Goal: Information Seeking & Learning: Learn about a topic

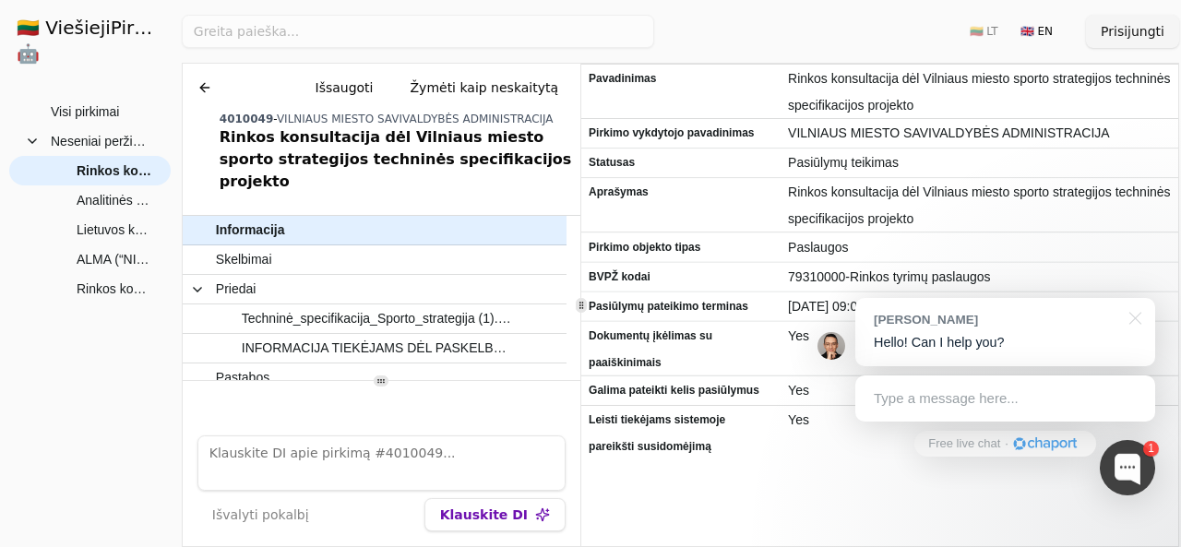
click at [57, 27] on h1 "🇱🇹 ViešiejiPirkimai .AI 🤖" at bounding box center [90, 40] width 176 height 81
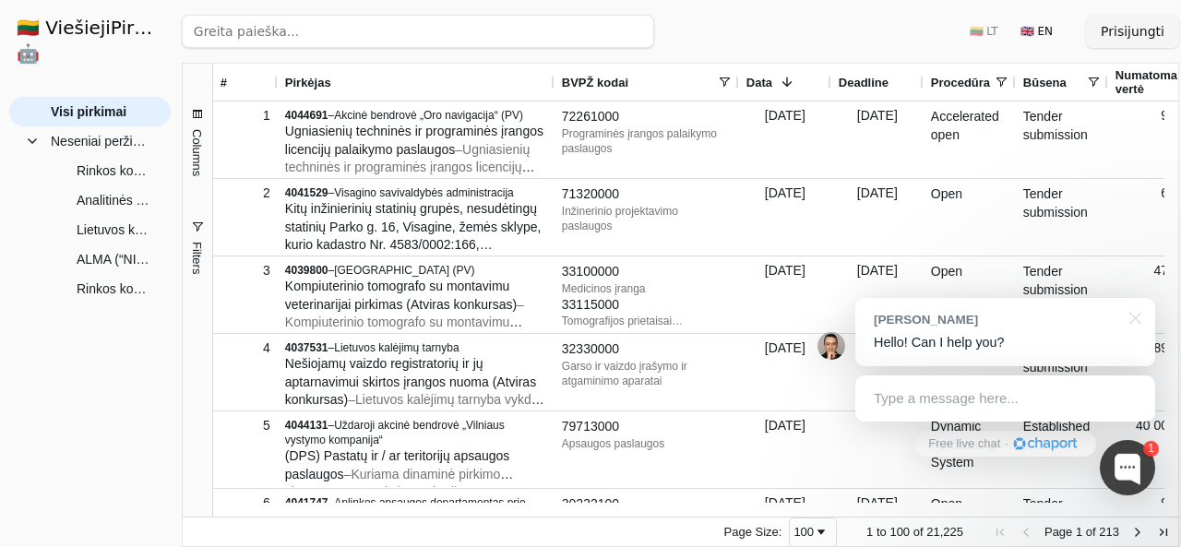
click at [297, 34] on input "search" at bounding box center [418, 31] width 473 height 33
paste input "Pirkimas: Klientų patirties bei pastangų įvertinimo metodikos parengimo paslaug…"
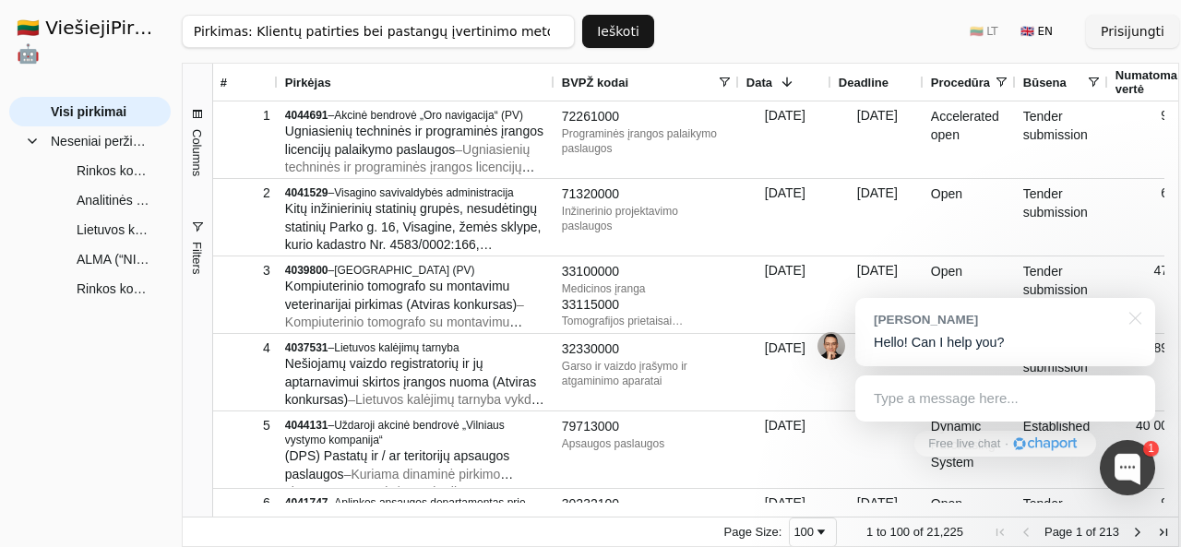
scroll to position [0, 110]
type input "Pirkimas: Klientų patirties bei pastangų įvertinimo metodikos parengimo paslaug…"
click at [617, 29] on button "Ieškoti" at bounding box center [618, 31] width 72 height 33
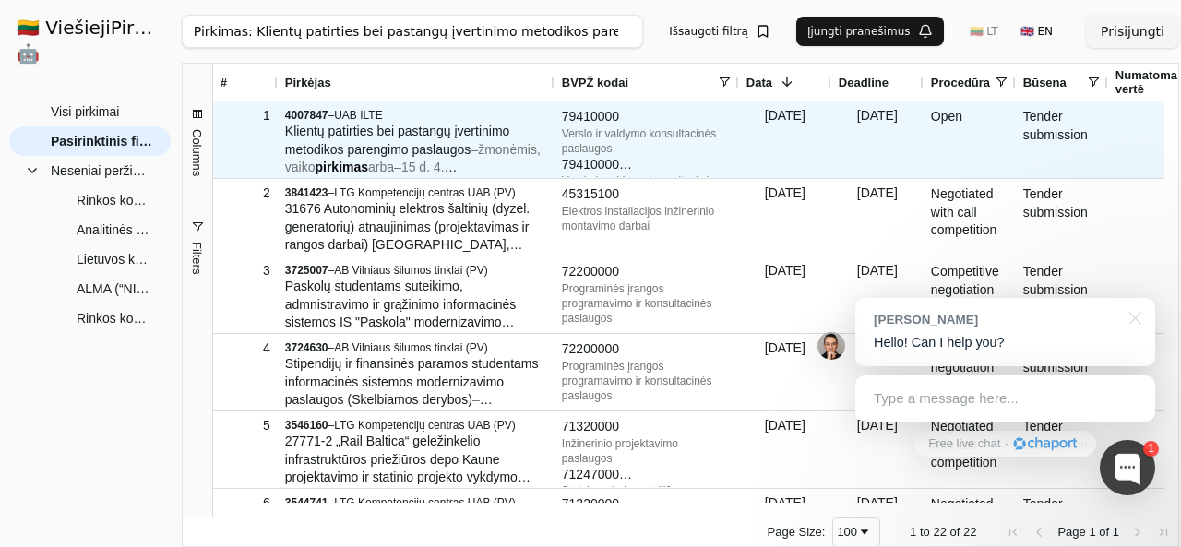
click at [438, 134] on span "Klientų patirties bei pastangų įvertinimo metodikos parengimo paslaugos" at bounding box center [397, 140] width 225 height 33
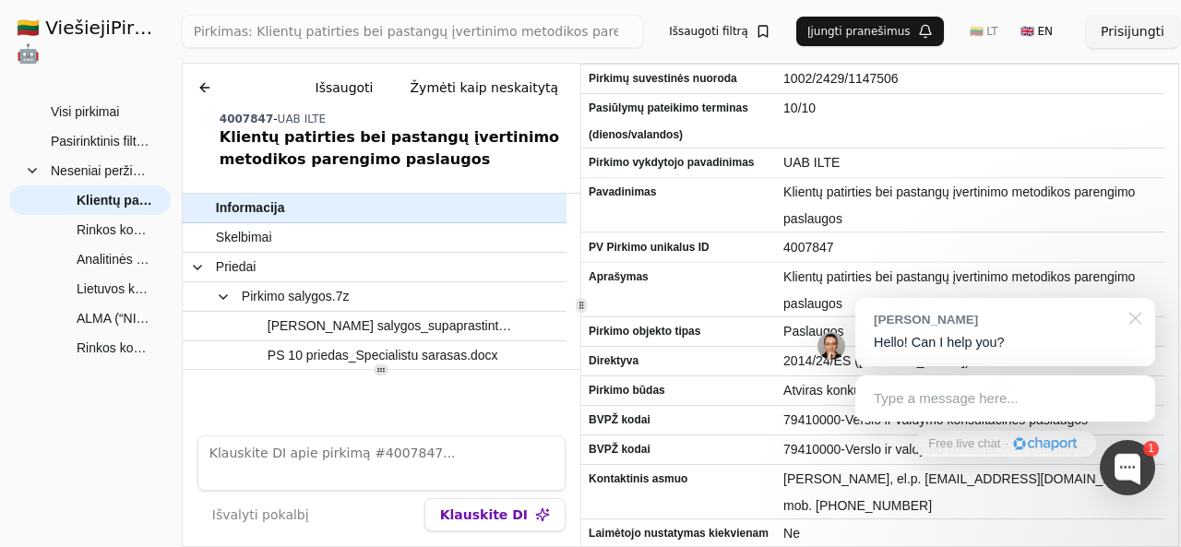
click at [1137, 320] on div at bounding box center [1132, 317] width 46 height 38
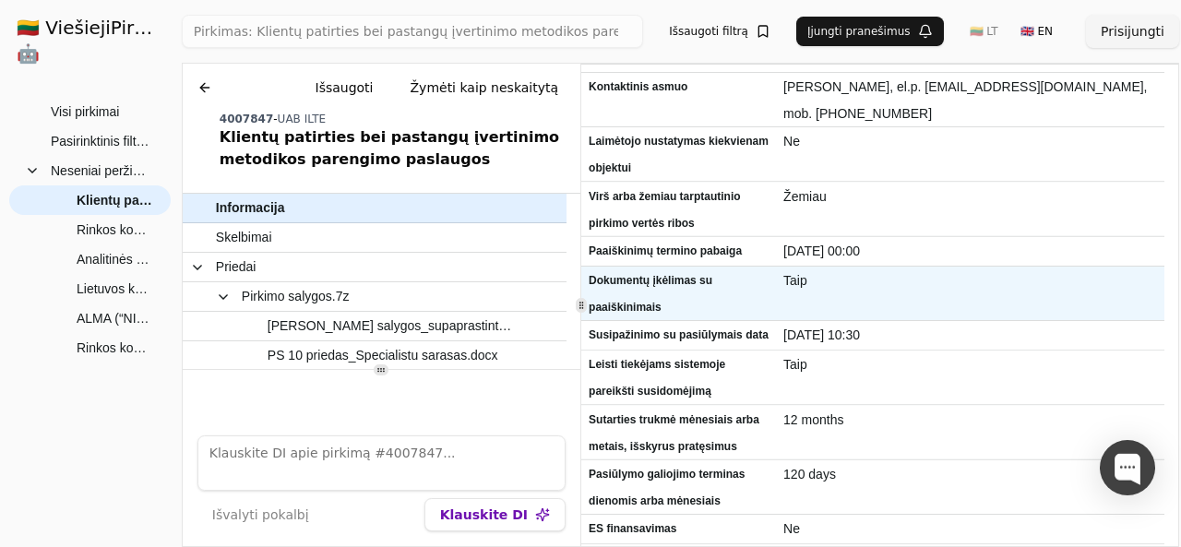
scroll to position [426, 0]
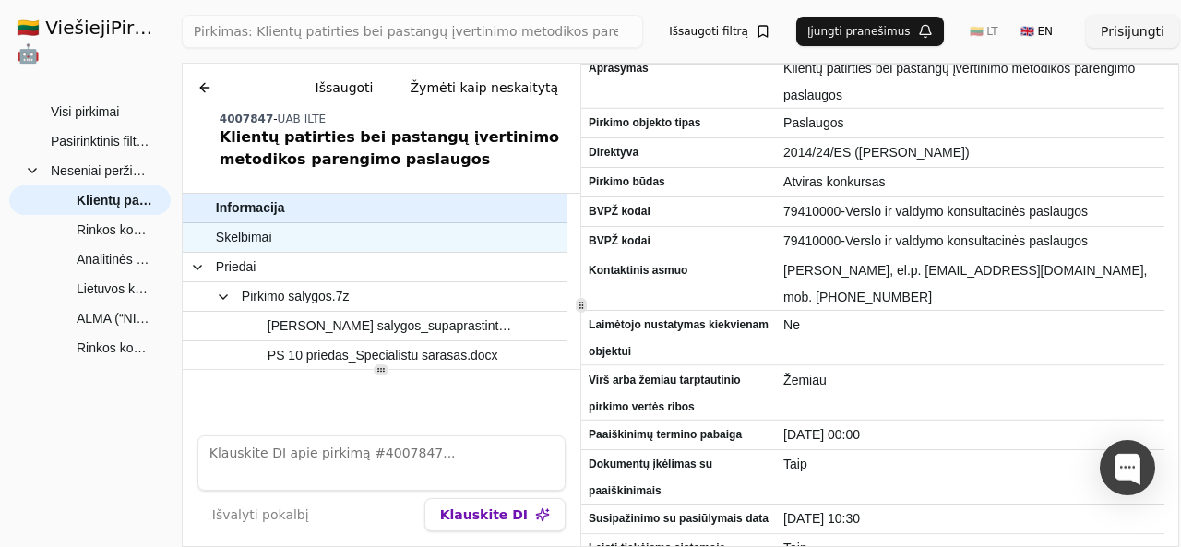
click at [364, 244] on span "Skelbimai" at bounding box center [366, 237] width 300 height 27
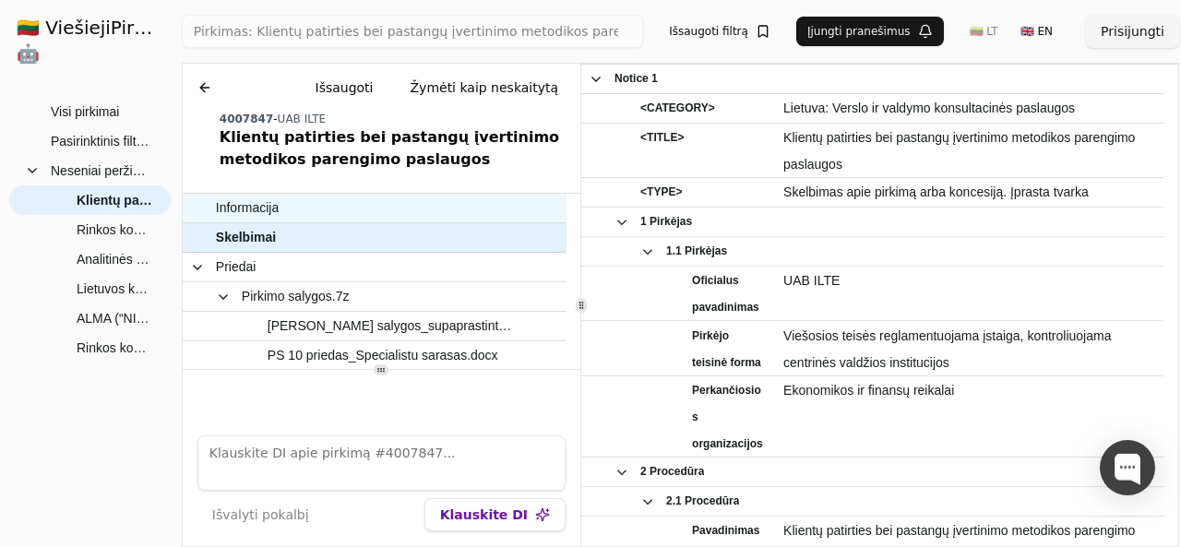
click at [365, 215] on span "Informacija" at bounding box center [366, 208] width 300 height 27
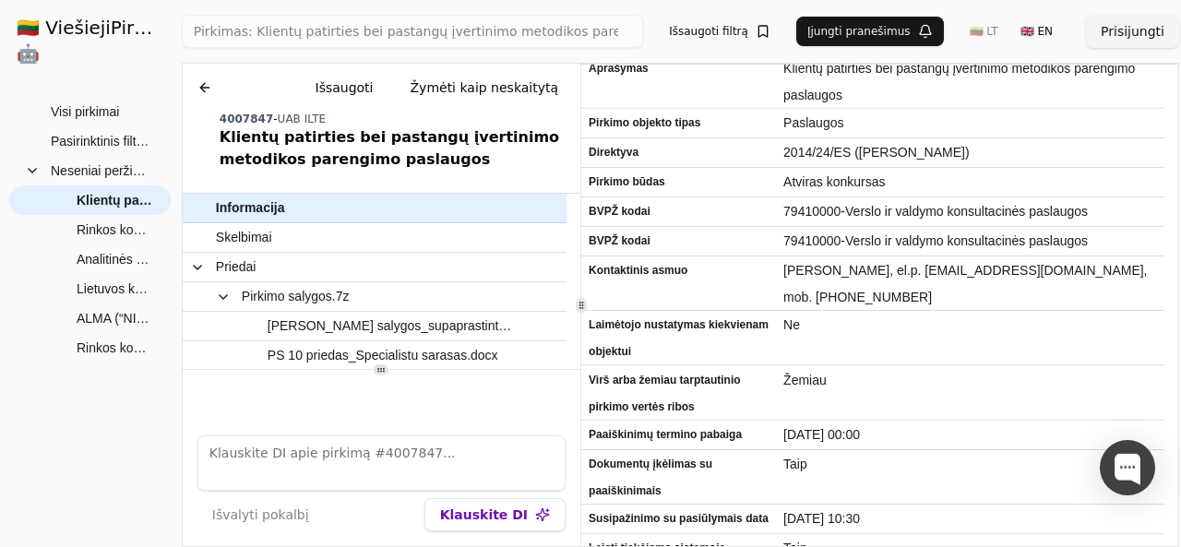
click at [332, 462] on textarea at bounding box center [382, 463] width 368 height 55
type textarea "koks maksimalus biudžetas"
click at [486, 518] on button "Klauskite DI" at bounding box center [495, 514] width 141 height 33
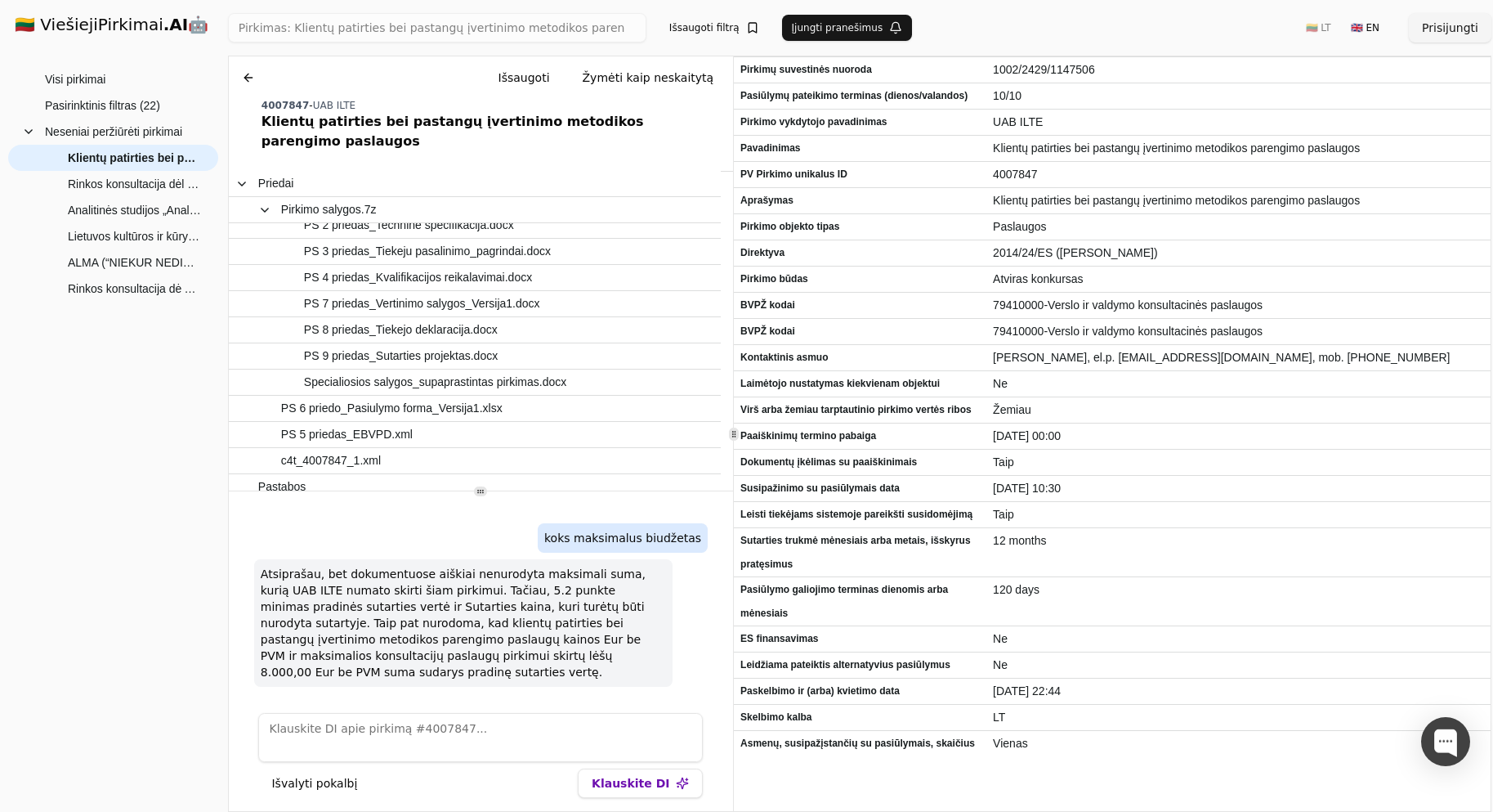
click at [512, 483] on textarea at bounding box center [481, 737] width 445 height 49
click at [373, 483] on textarea at bounding box center [481, 737] width 445 height 49
type textarea "tai 8000 Eur yra maksimali vertė ar gali būti perkama daugiau"
click at [661, 483] on button "Klauskite DI" at bounding box center [640, 783] width 125 height 29
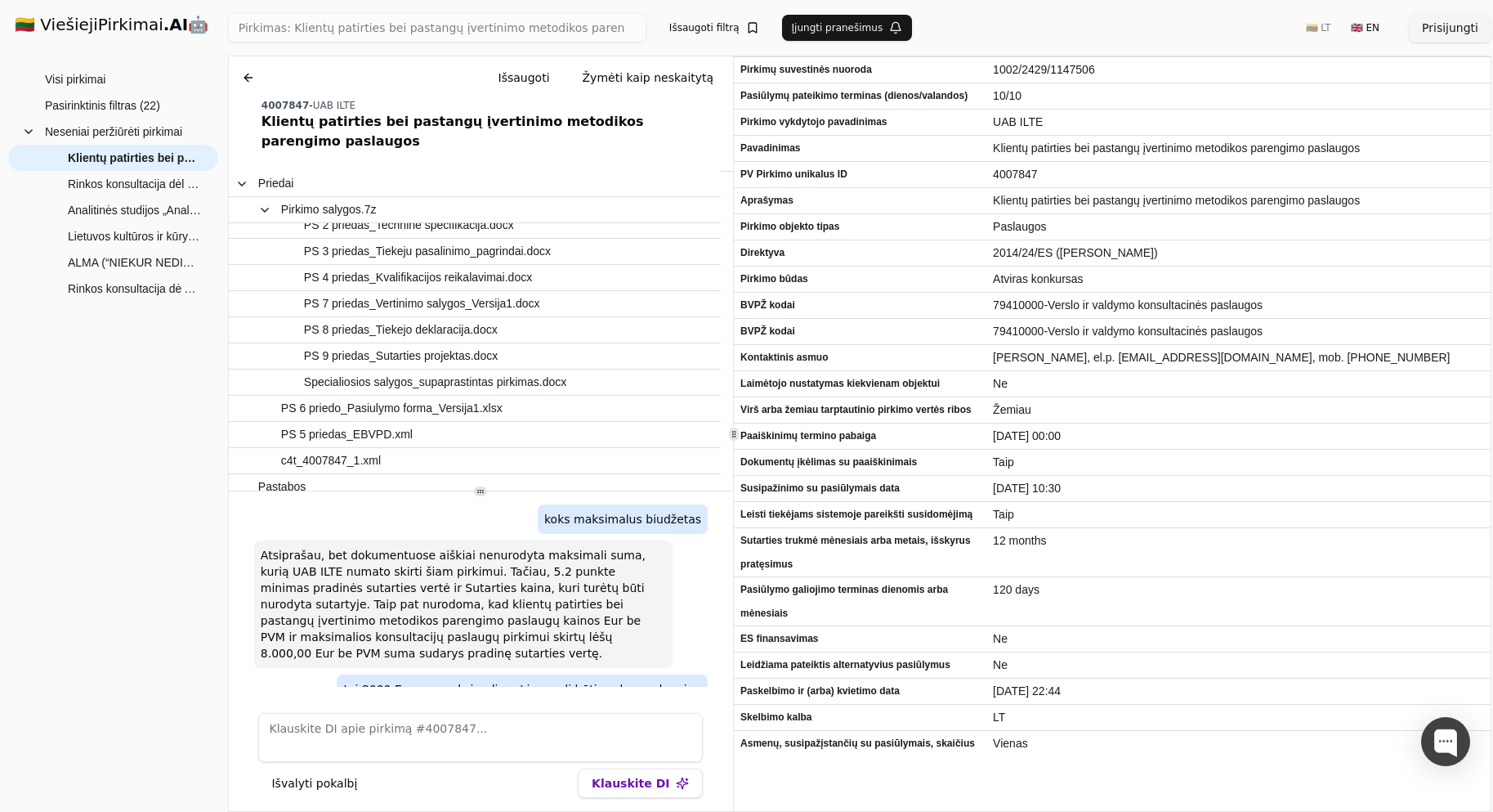
scroll to position [125, 0]
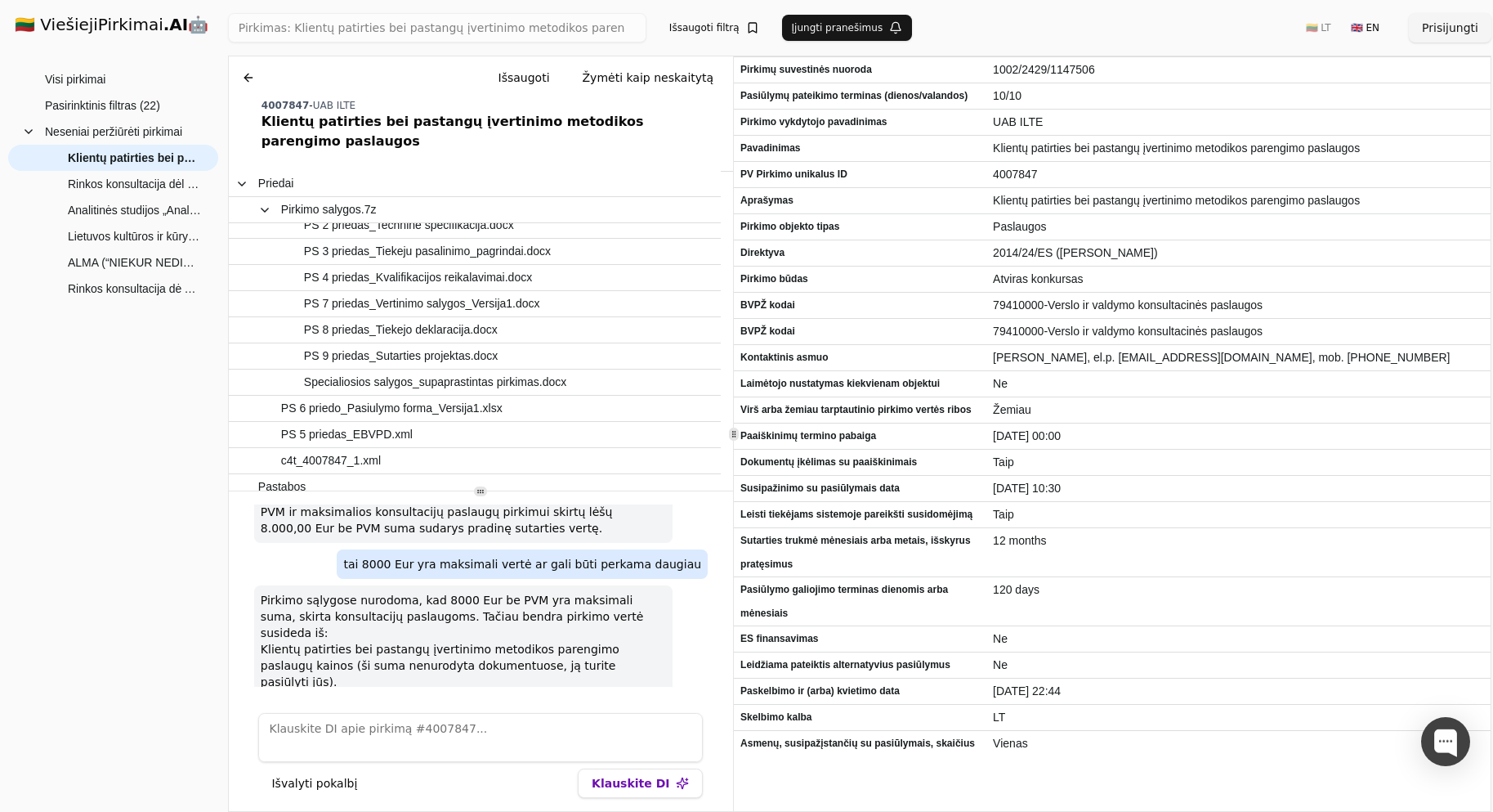
click at [468, 483] on textarea at bounding box center [481, 737] width 445 height 49
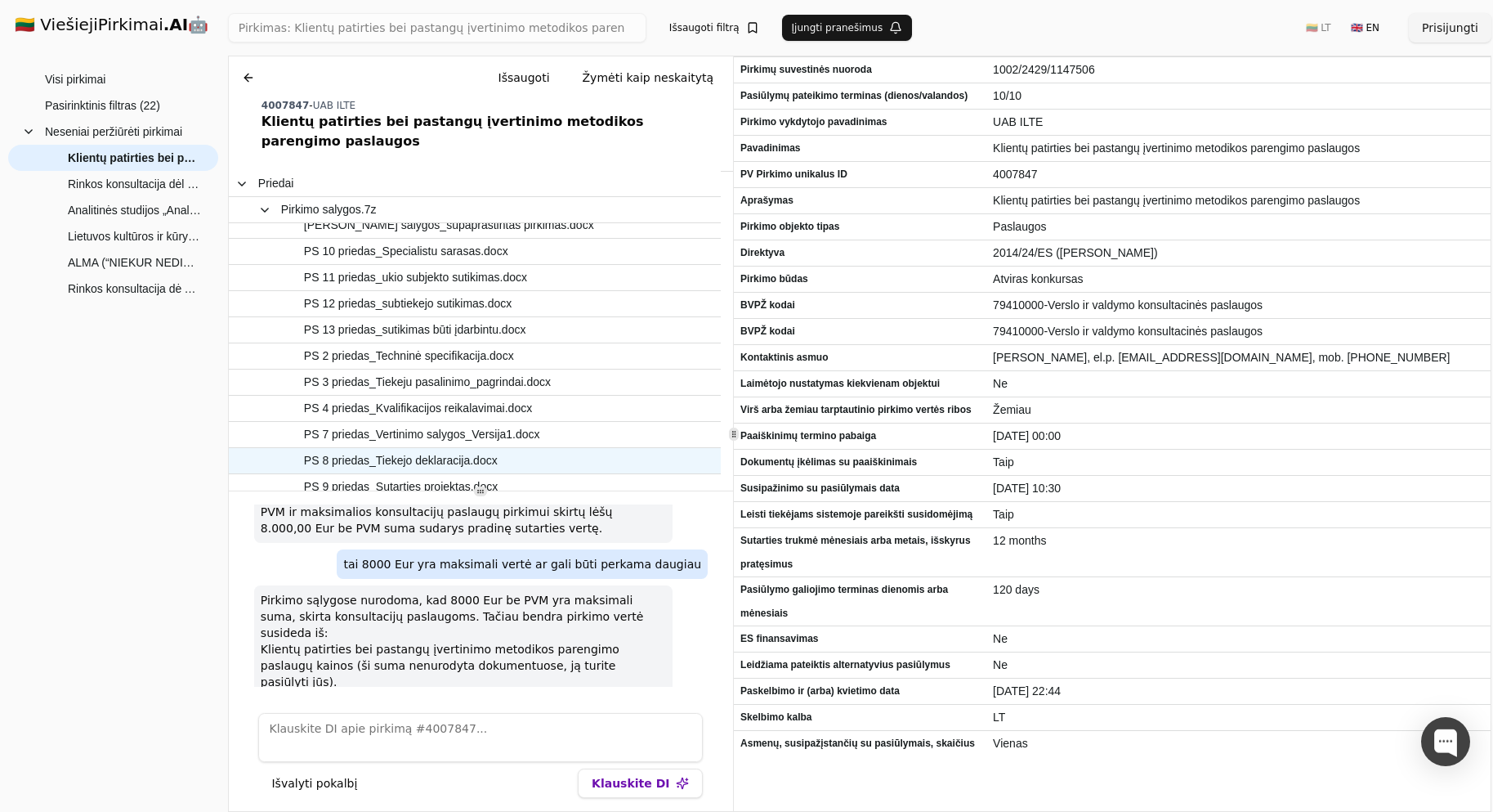
scroll to position [64, 0]
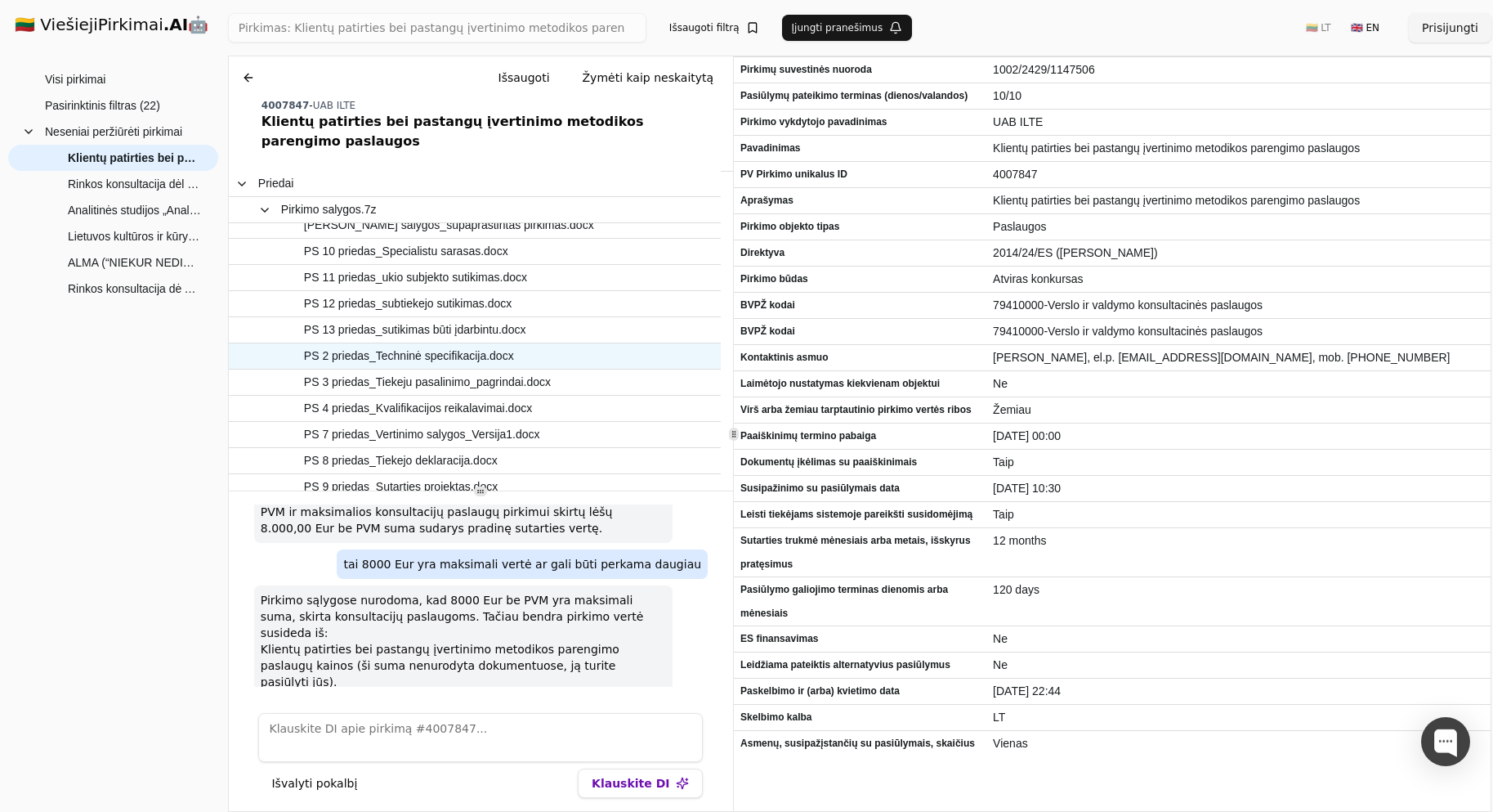
drag, startPoint x: 454, startPoint y: 338, endPoint x: 521, endPoint y: 322, distance: 68.9
click at [454, 344] on span "PS 2 priedas_Techninė specifikacija.docx" at bounding box center [408, 356] width 210 height 24
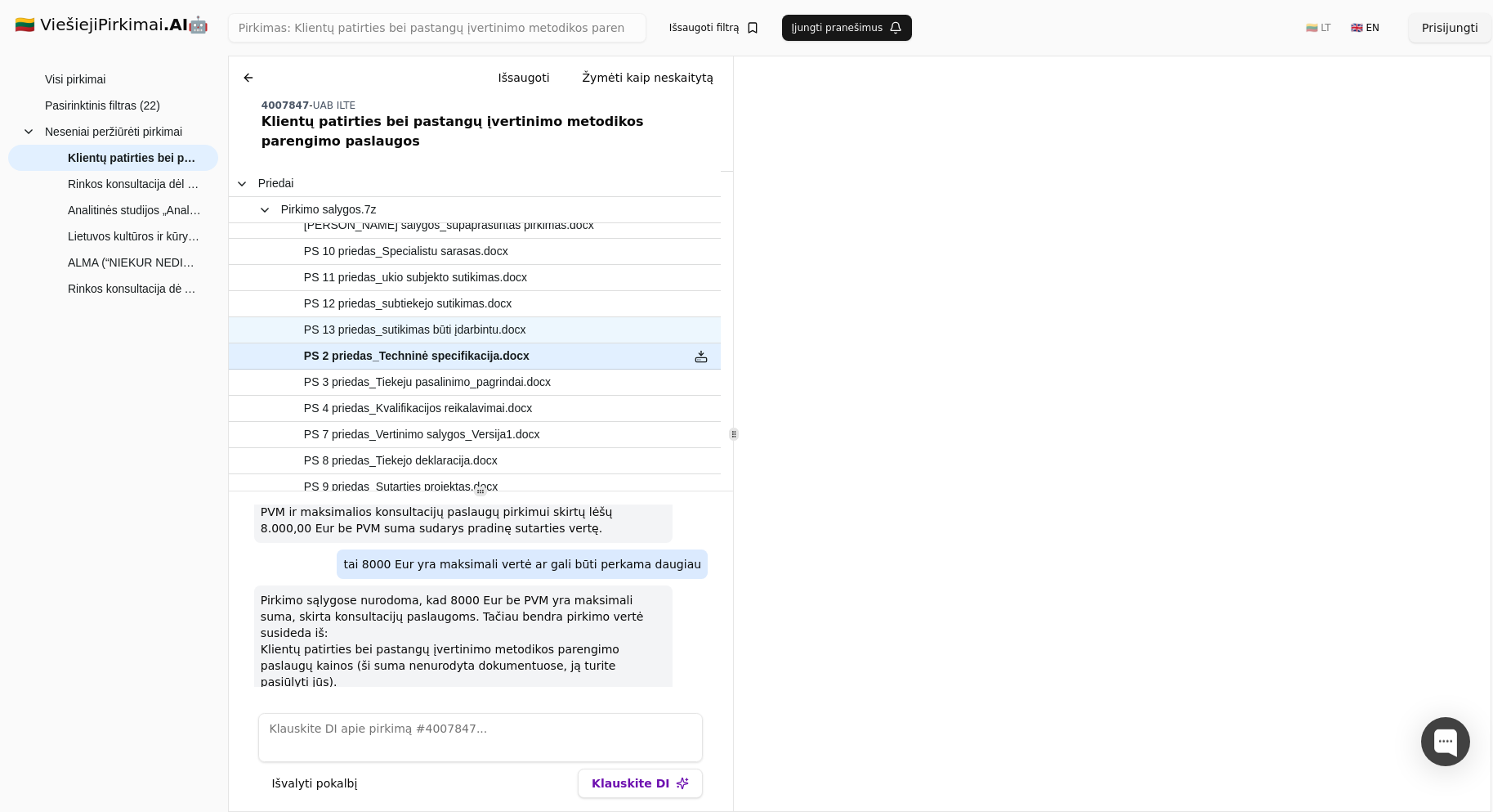
click at [414, 318] on span "PS 13 priedas_sutikimas būti įdarbintu.docx" at bounding box center [414, 329] width 222 height 24
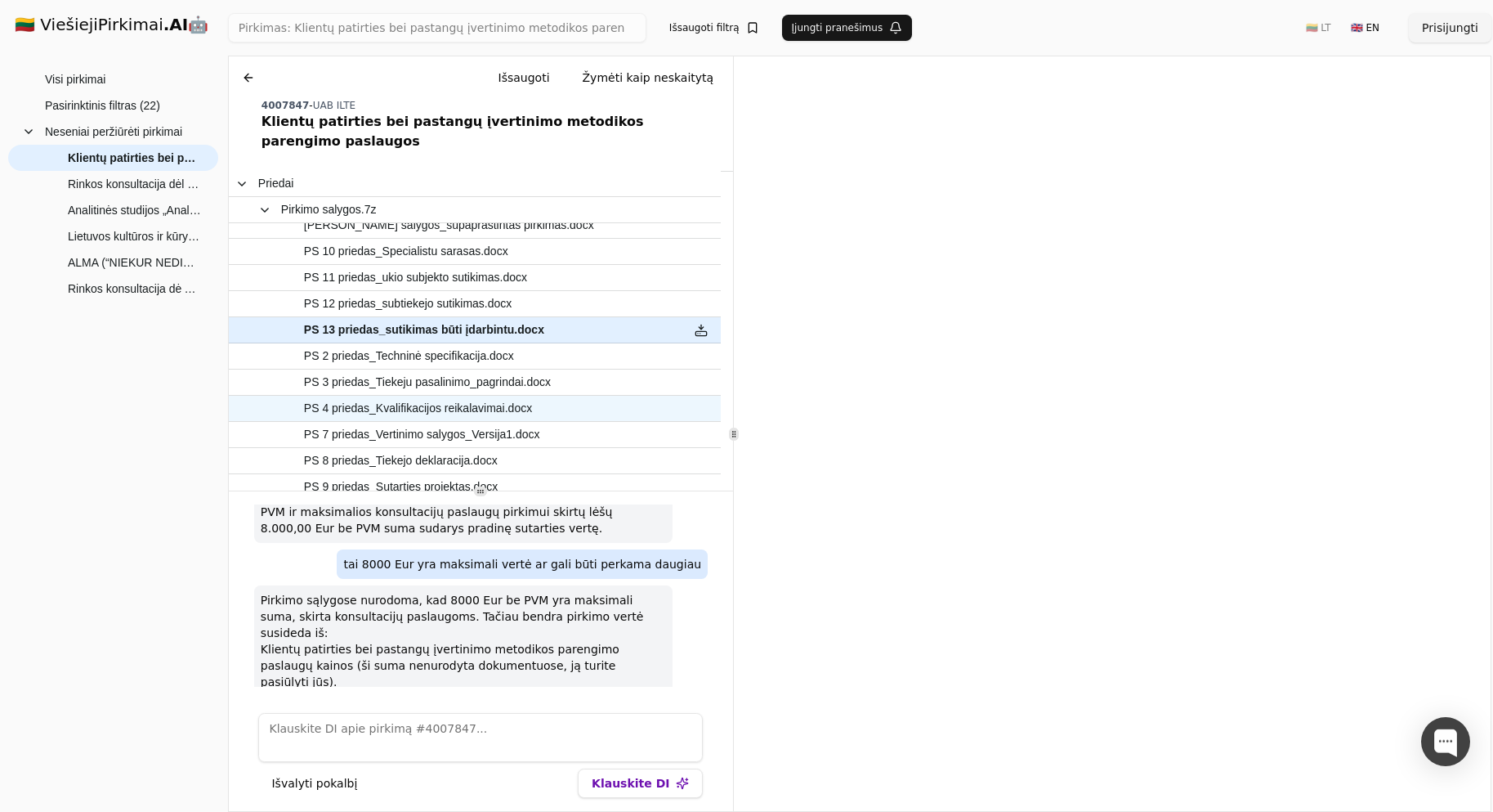
click at [476, 397] on span "PS 4 priedas_Kvalifikacijos reikalavimai.docx" at bounding box center [418, 408] width 228 height 24
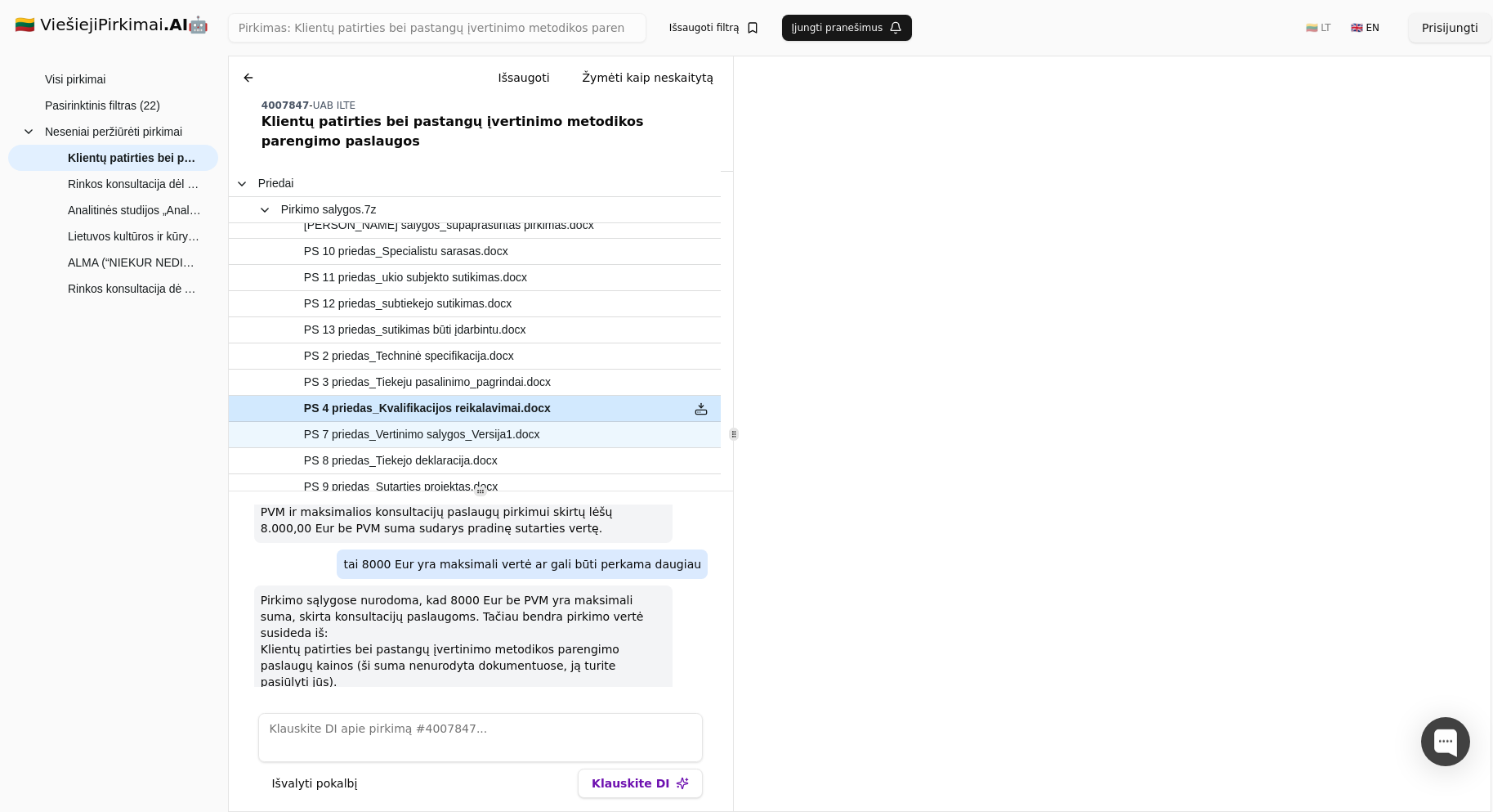
click at [388, 422] on span "PS 7 priedas_Vertinimo salygos_Versija1.docx" at bounding box center [422, 434] width 236 height 24
